Goal: Information Seeking & Learning: Learn about a topic

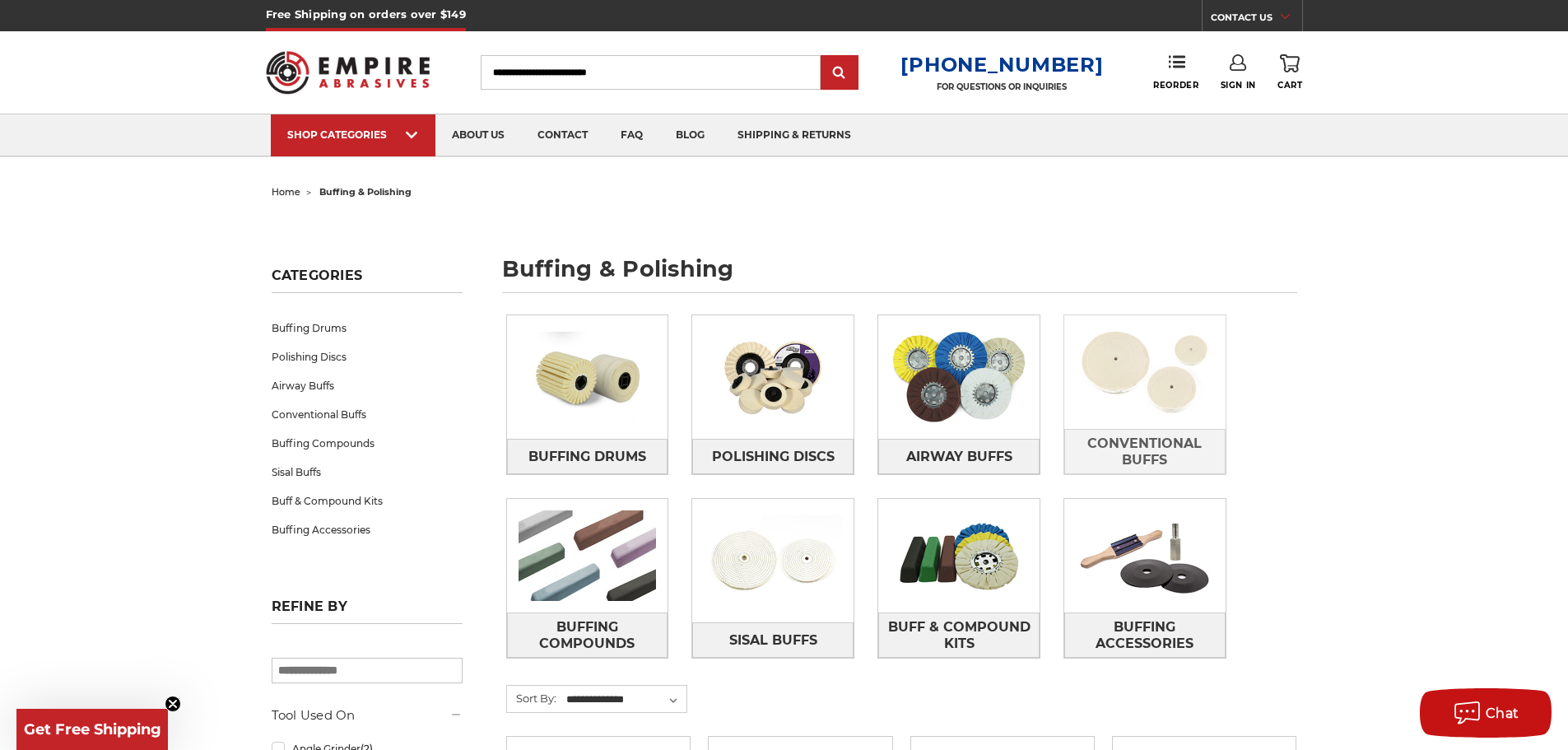
click at [1159, 371] on img at bounding box center [1145, 372] width 161 height 113
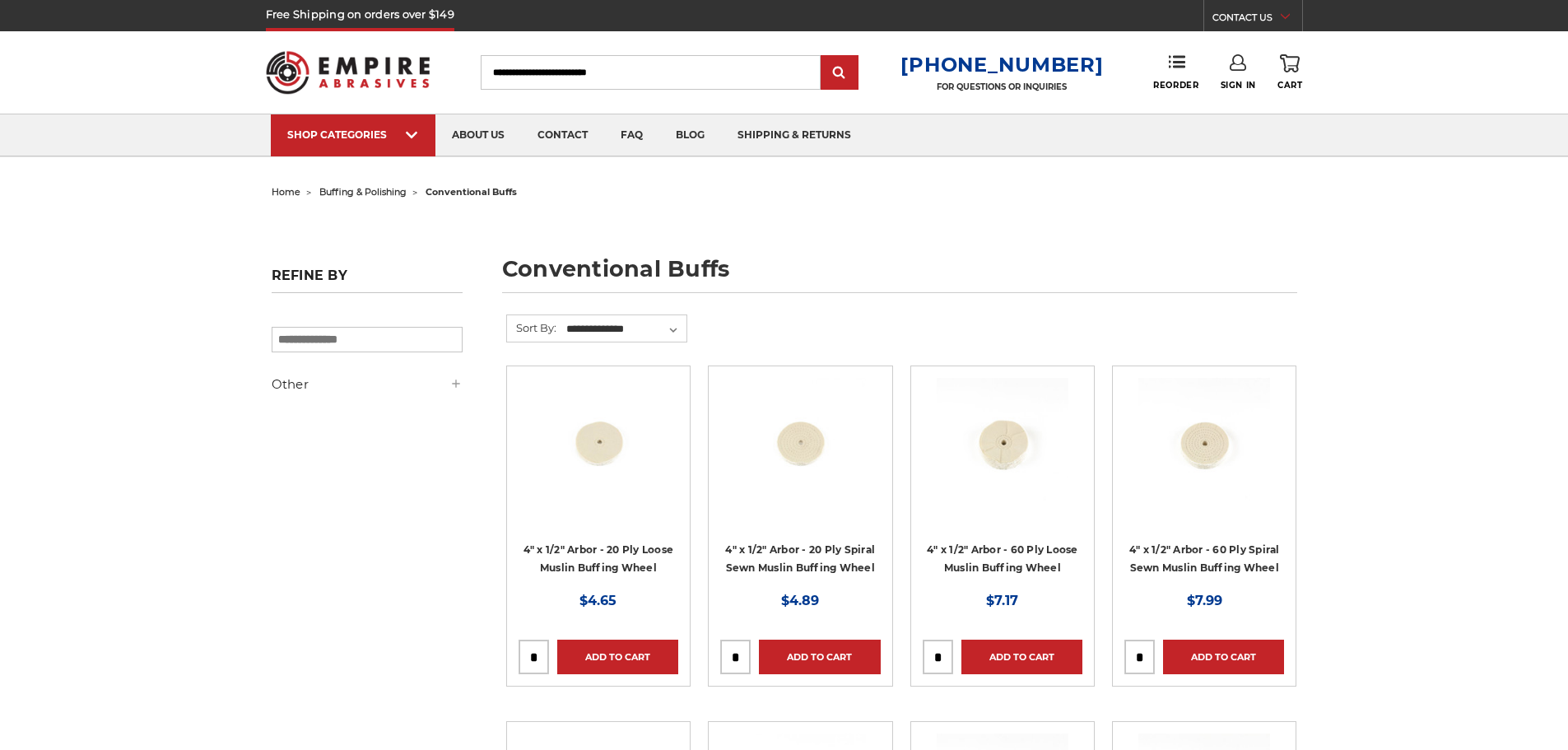
click at [1158, 446] on img at bounding box center [1204, 443] width 132 height 132
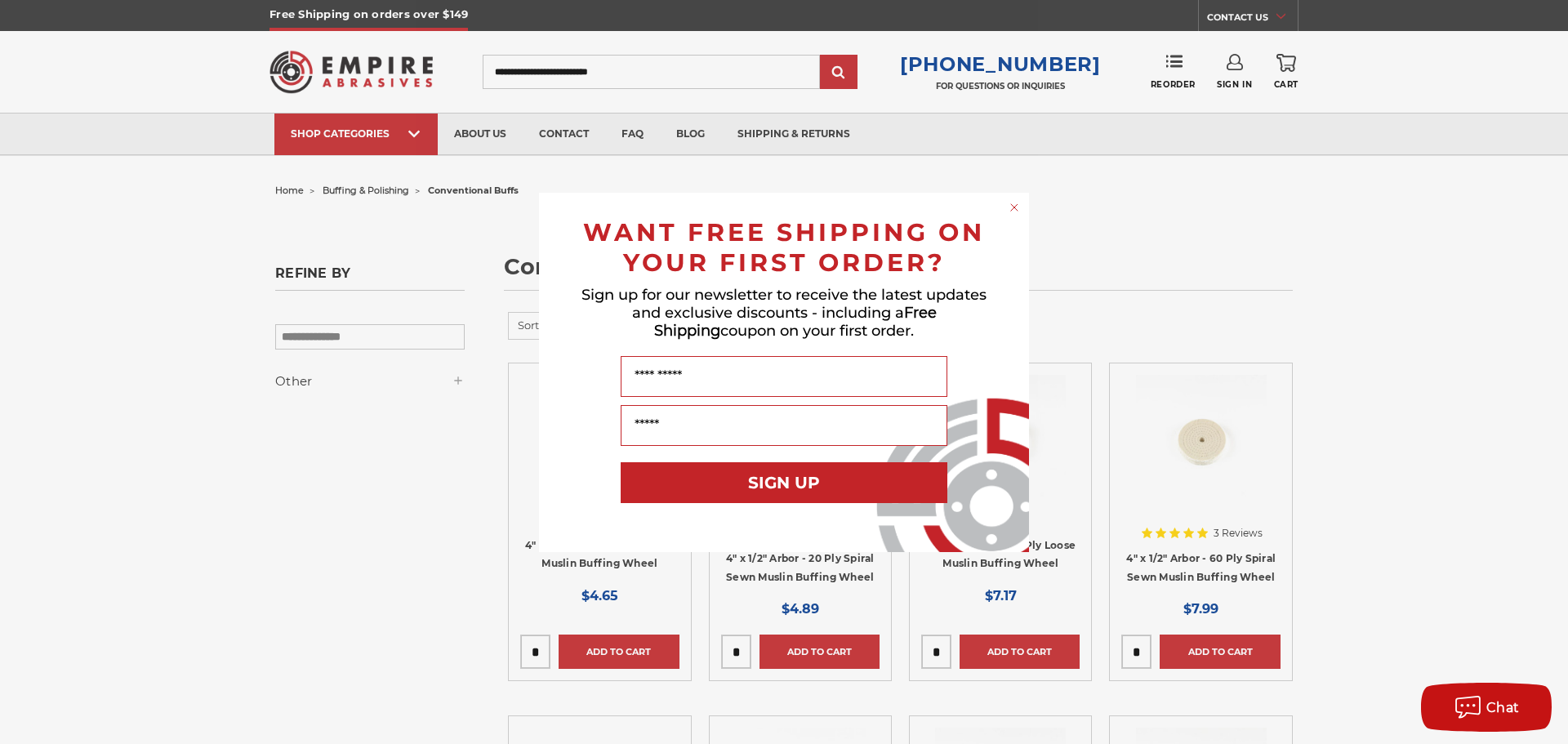
click at [1015, 205] on circle "Close dialog" at bounding box center [1015, 206] width 16 height 16
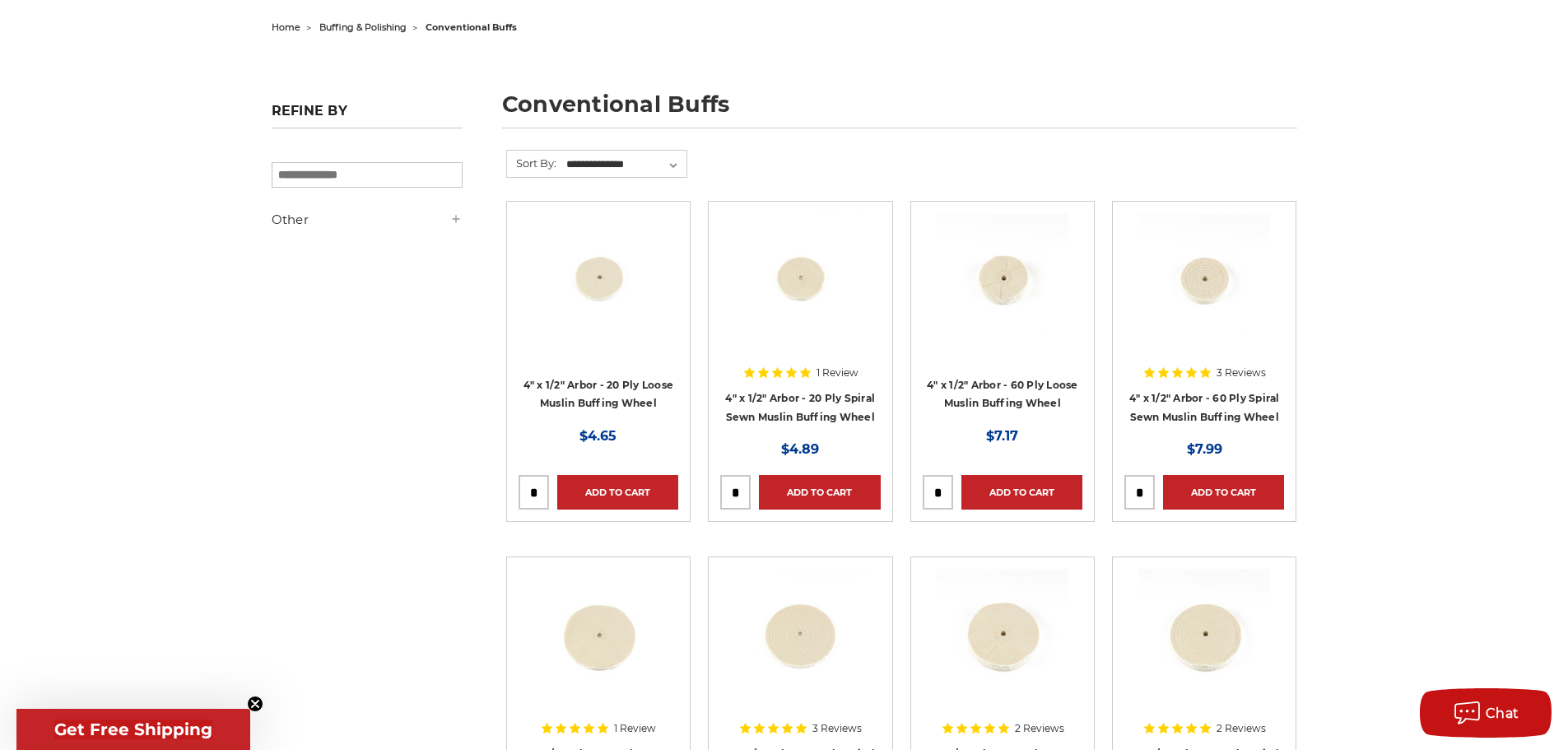
scroll to position [82, 0]
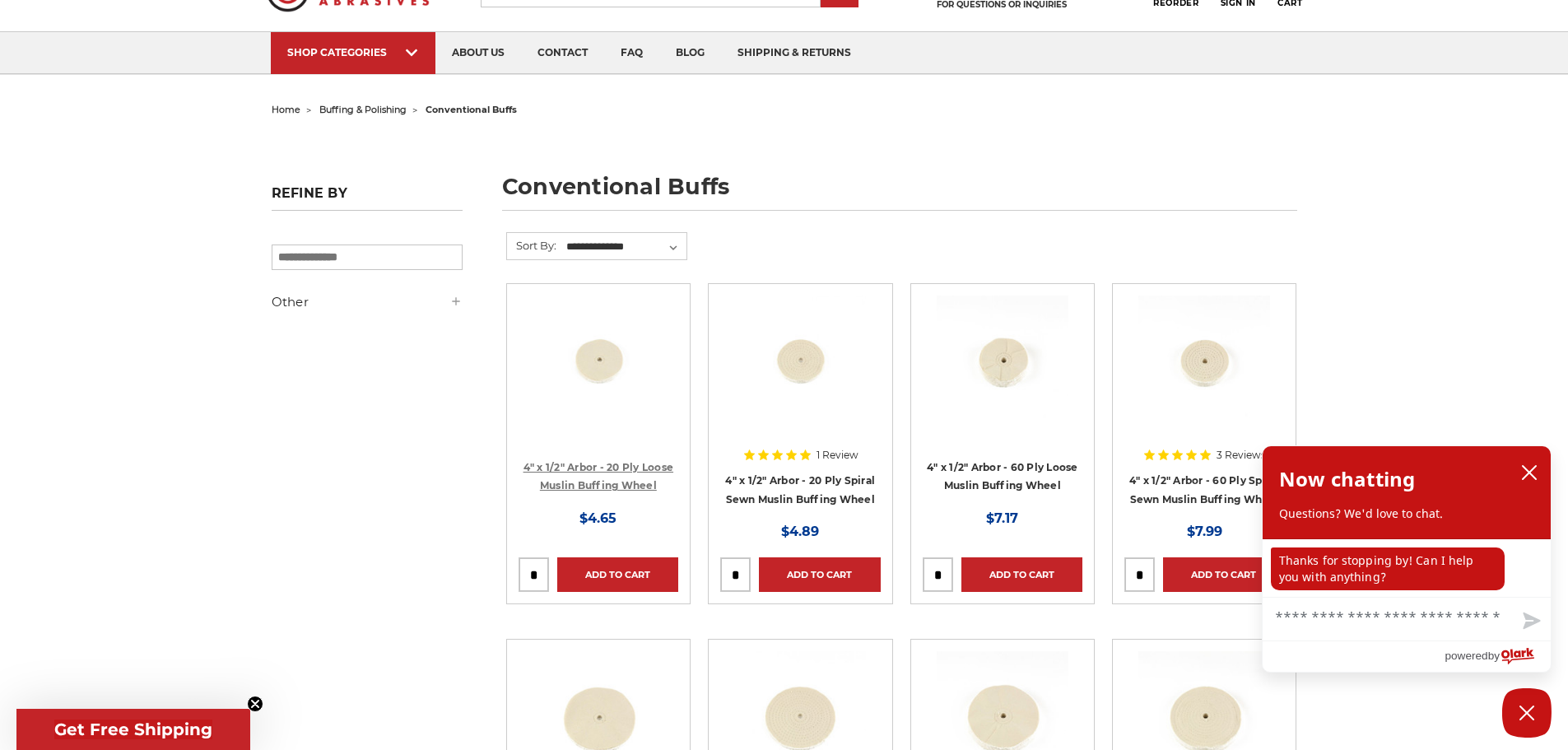
click at [594, 482] on link "4" x 1/2" Arbor - 20 Ply Loose Muslin Buffing Wheel" at bounding box center [599, 476] width 151 height 31
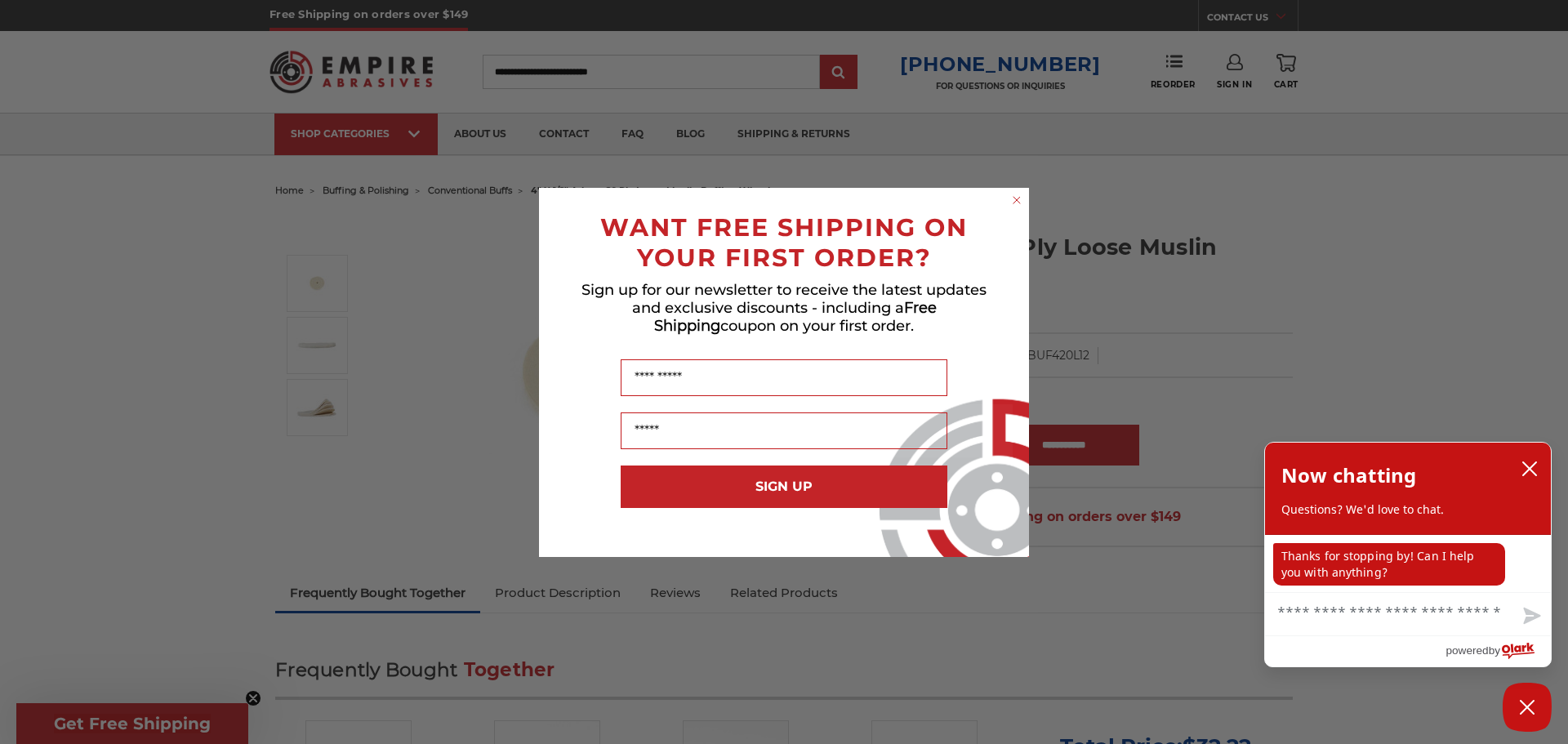
click at [1020, 200] on circle "Close dialog" at bounding box center [1017, 200] width 16 height 16
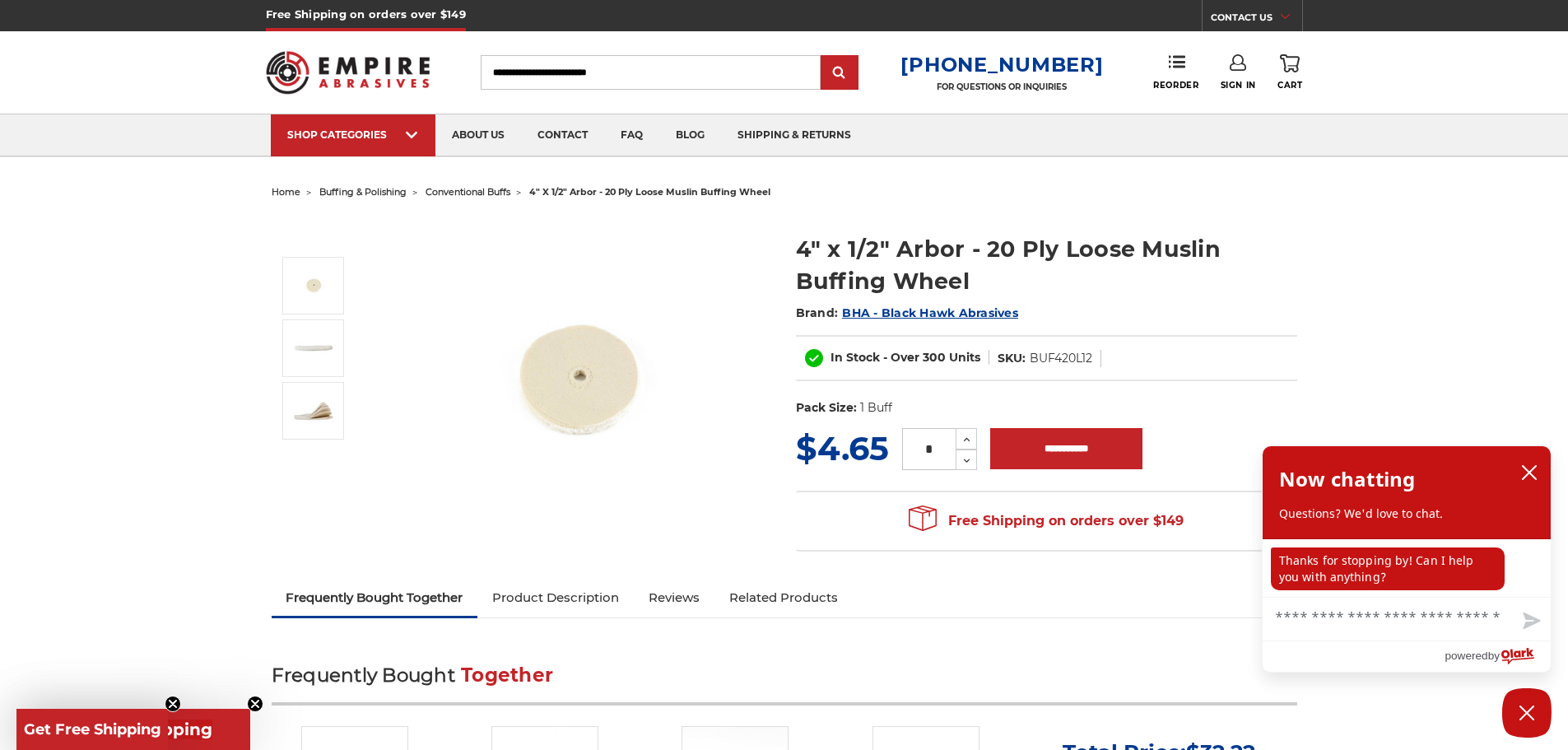
click at [617, 381] on img at bounding box center [577, 380] width 329 height 329
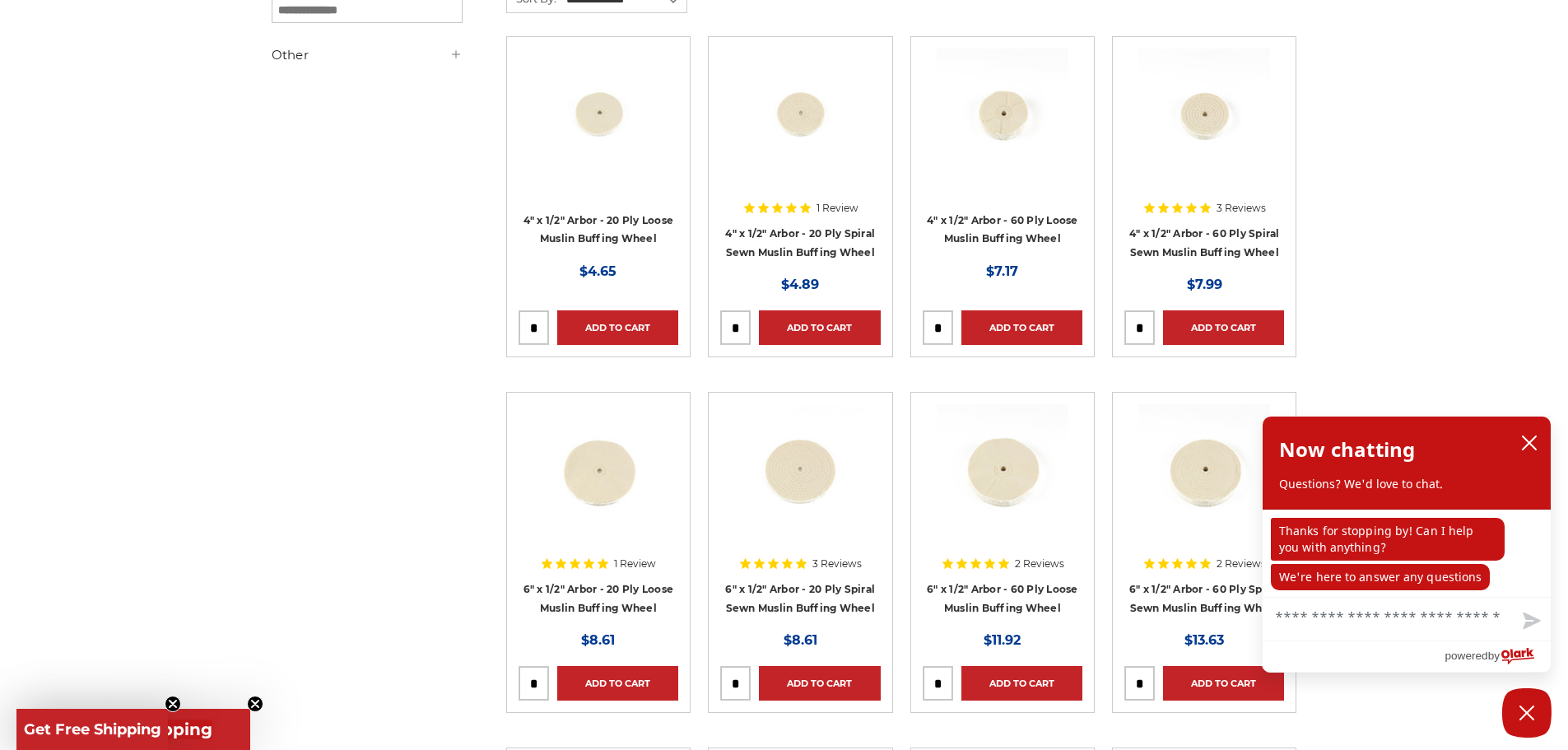
scroll to position [494, 0]
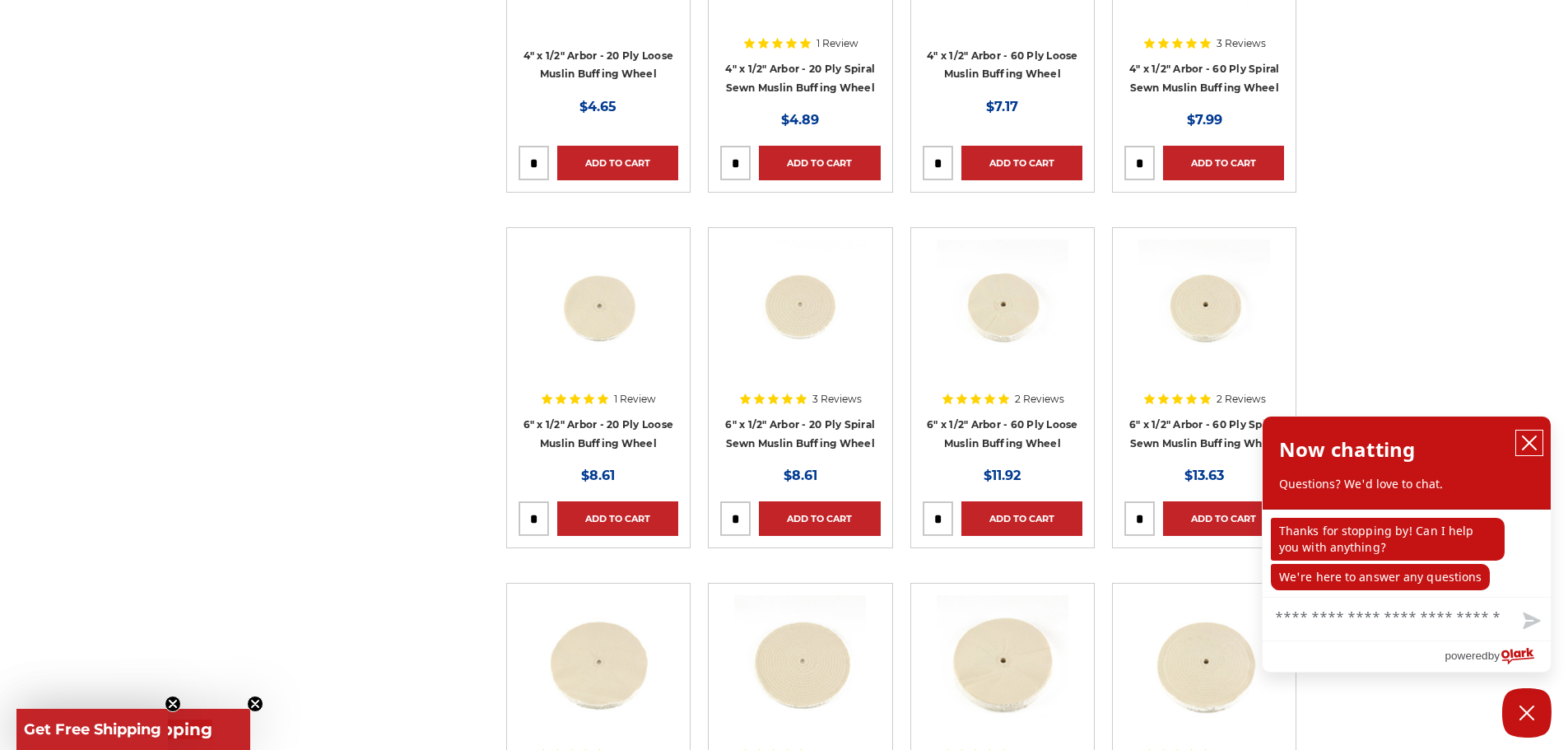
click at [1526, 436] on icon "close chatbox" at bounding box center [1529, 443] width 17 height 17
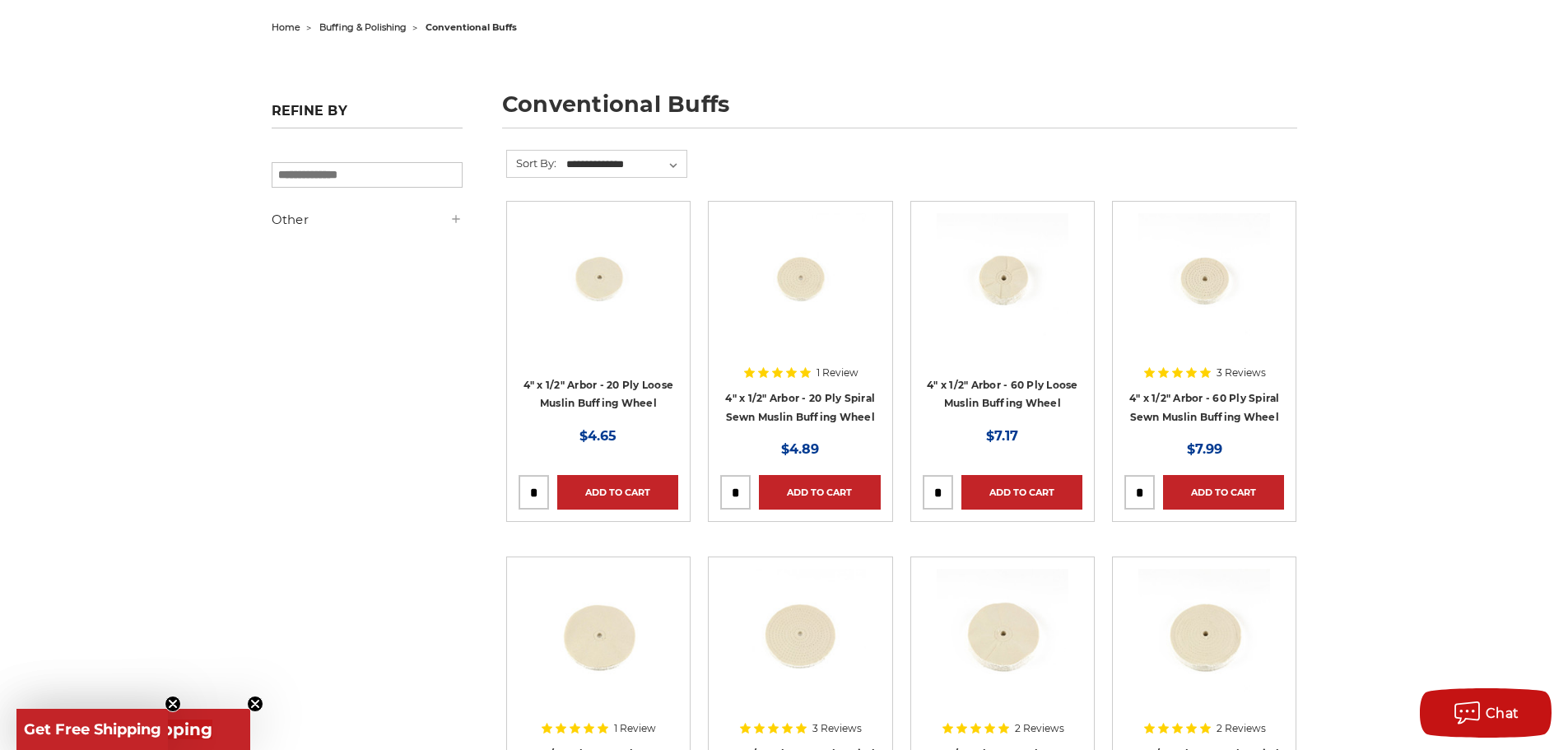
scroll to position [0, 0]
